Goal: Download file/media

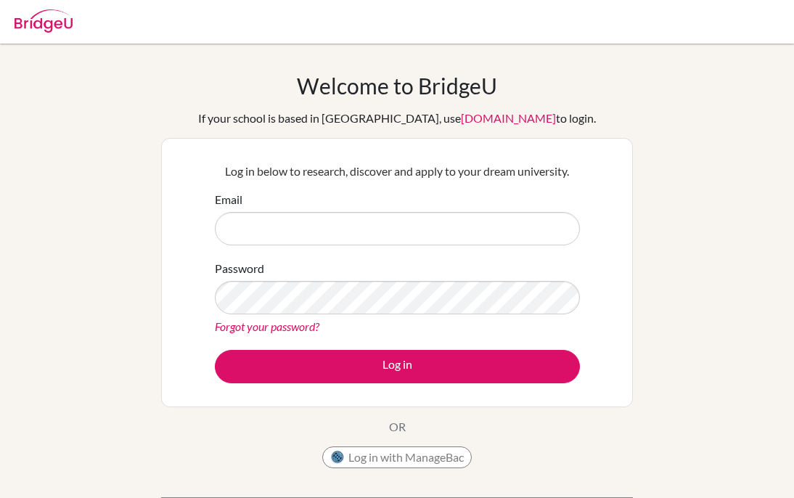
type input "[EMAIL_ADDRESS][DOMAIN_NAME]"
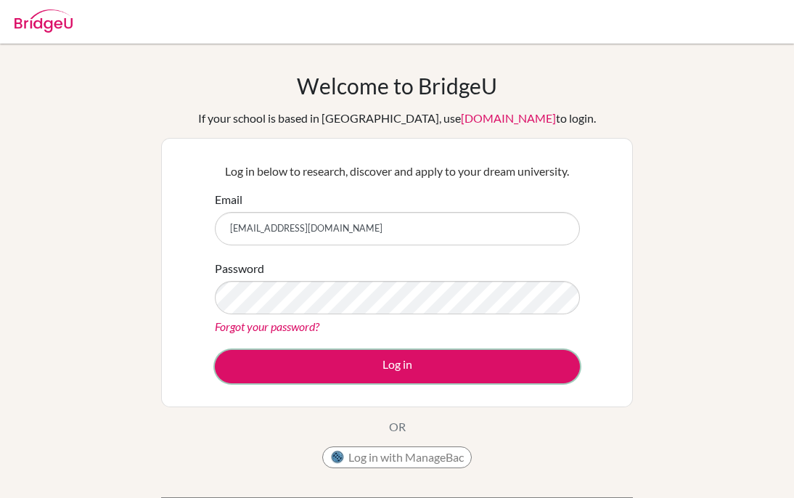
click at [392, 359] on button "Log in" at bounding box center [397, 366] width 365 height 33
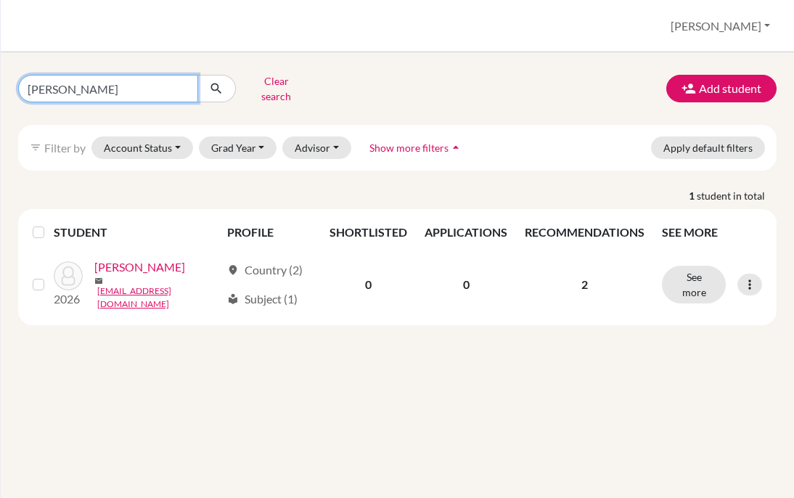
click at [183, 84] on input "[PERSON_NAME]" at bounding box center [108, 89] width 180 height 28
type input "[PERSON_NAME]"
click button "submit" at bounding box center [216, 89] width 38 height 28
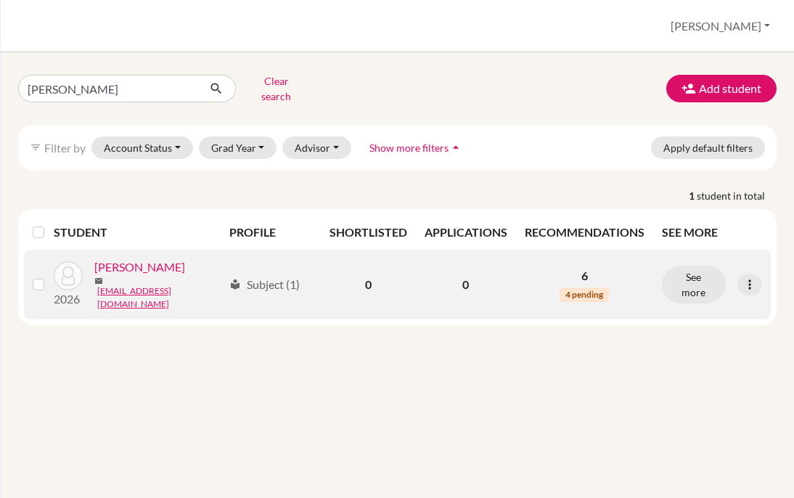
click at [180, 264] on link "[PERSON_NAME]" at bounding box center [139, 266] width 91 height 17
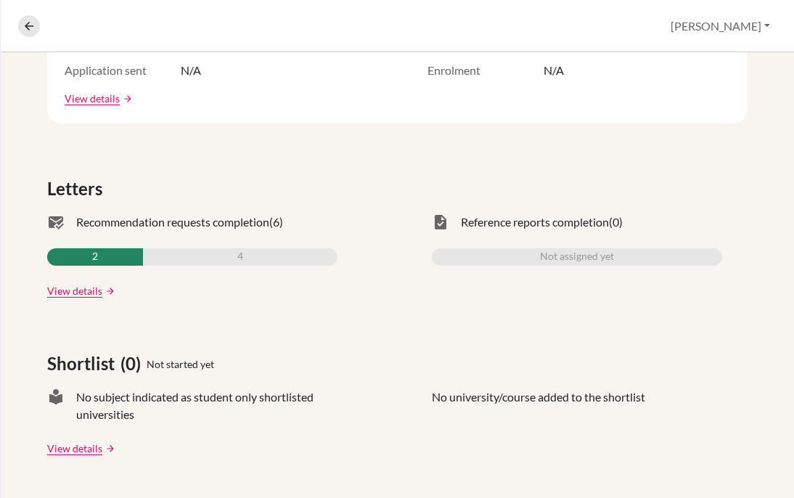
scroll to position [361, 0]
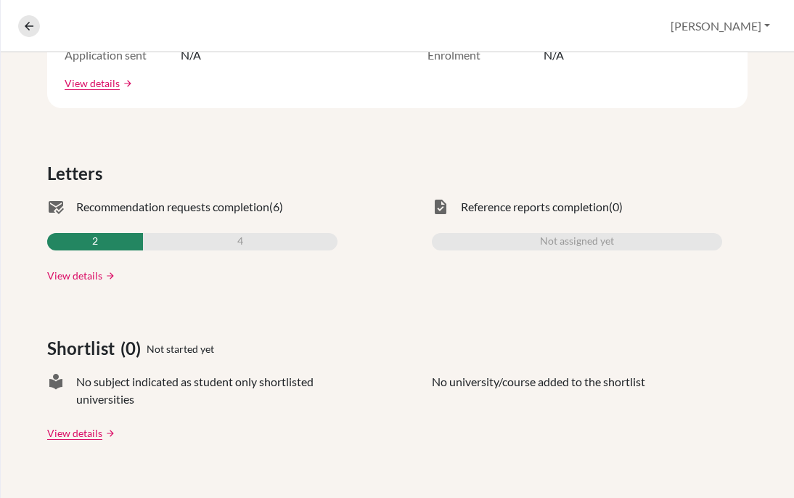
click at [77, 281] on link "View details" at bounding box center [74, 275] width 55 height 15
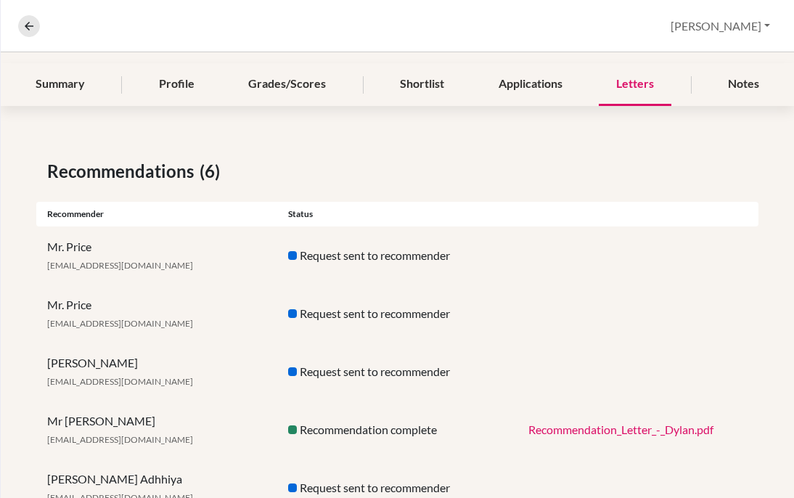
scroll to position [277, 0]
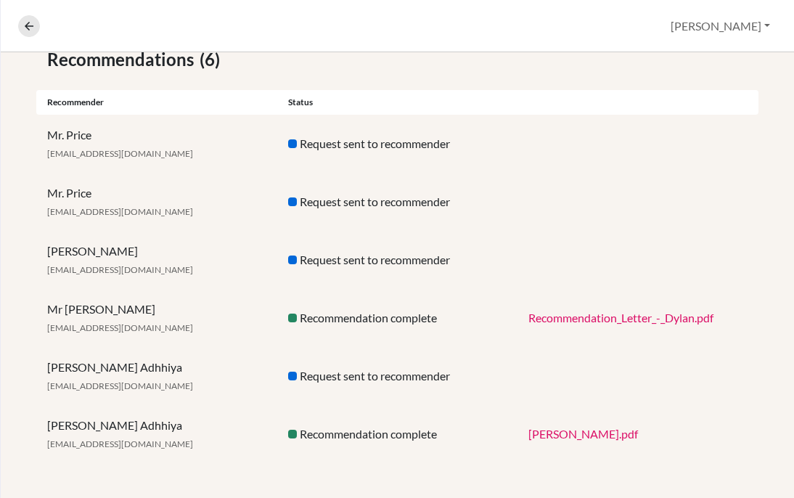
click at [588, 433] on link "[PERSON_NAME].pdf" at bounding box center [583, 434] width 110 height 14
